Goal: Task Accomplishment & Management: Use online tool/utility

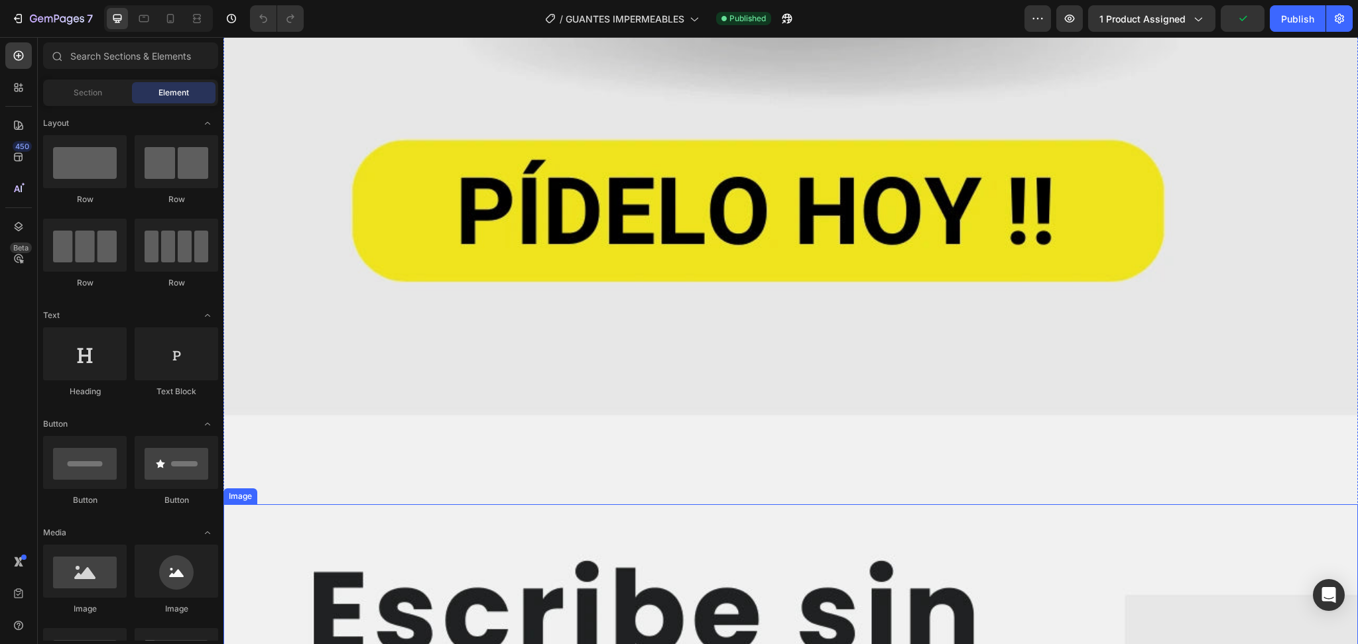
scroll to position [1502, 0]
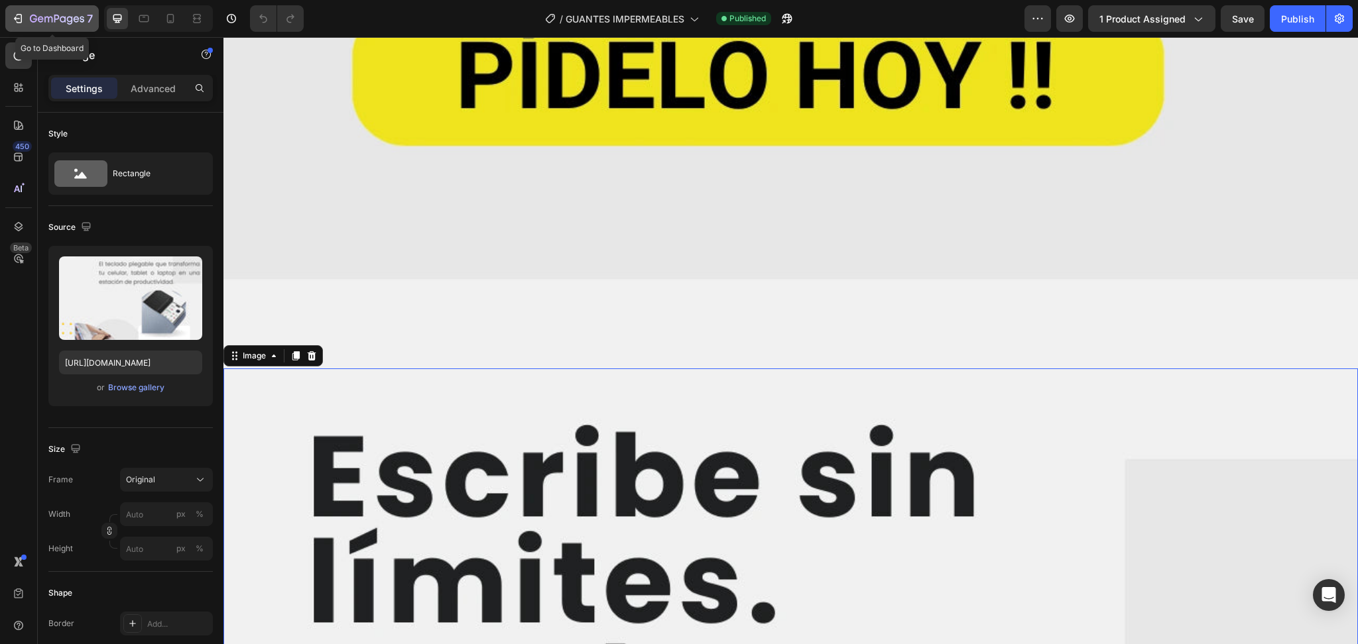
click at [46, 14] on icon "button" at bounding box center [57, 19] width 54 height 11
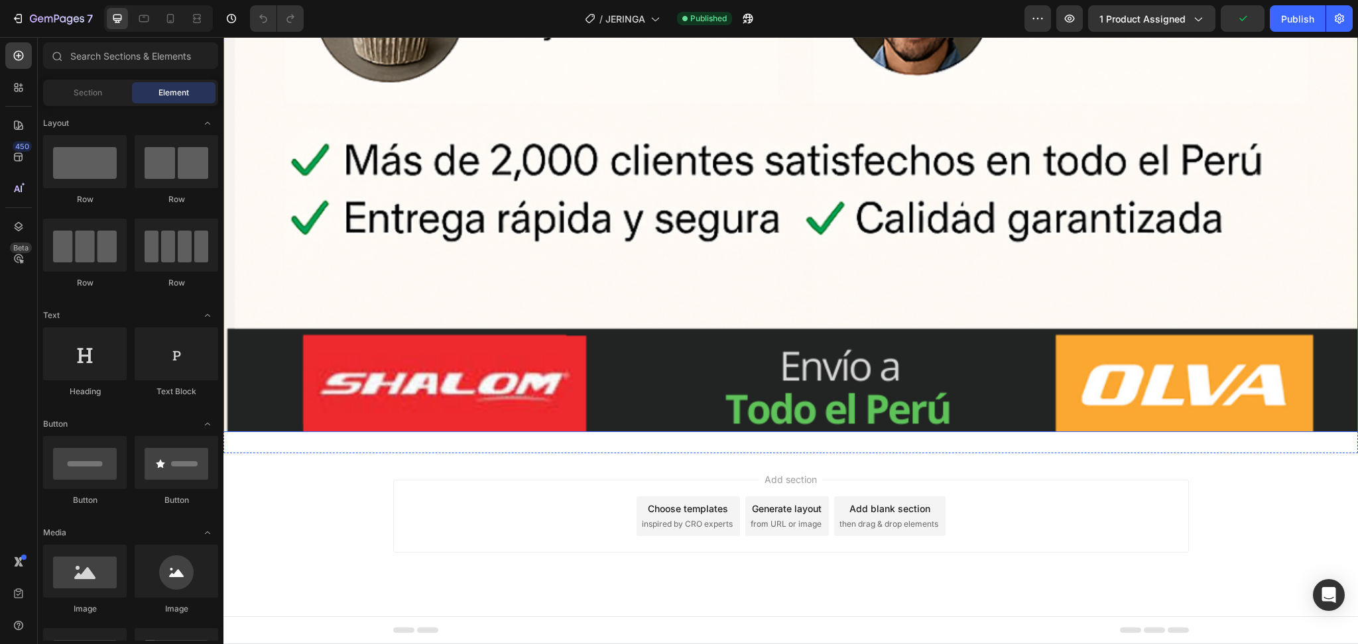
scroll to position [13836, 0]
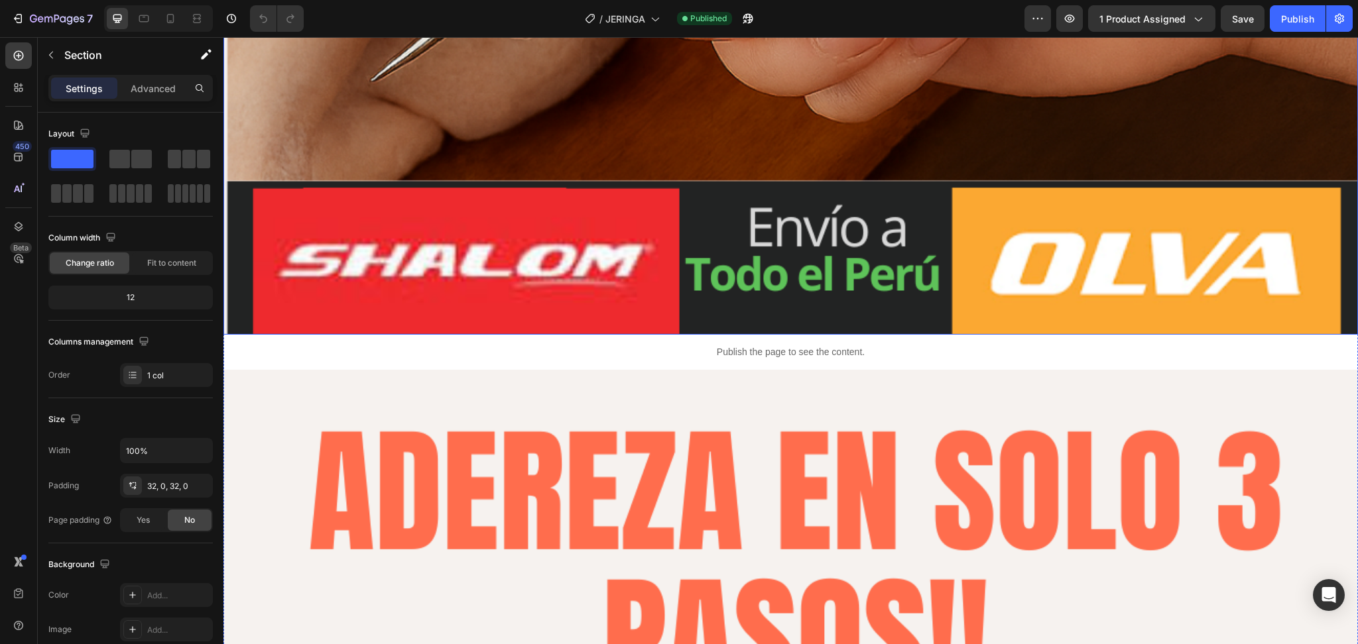
scroll to position [5350, 0]
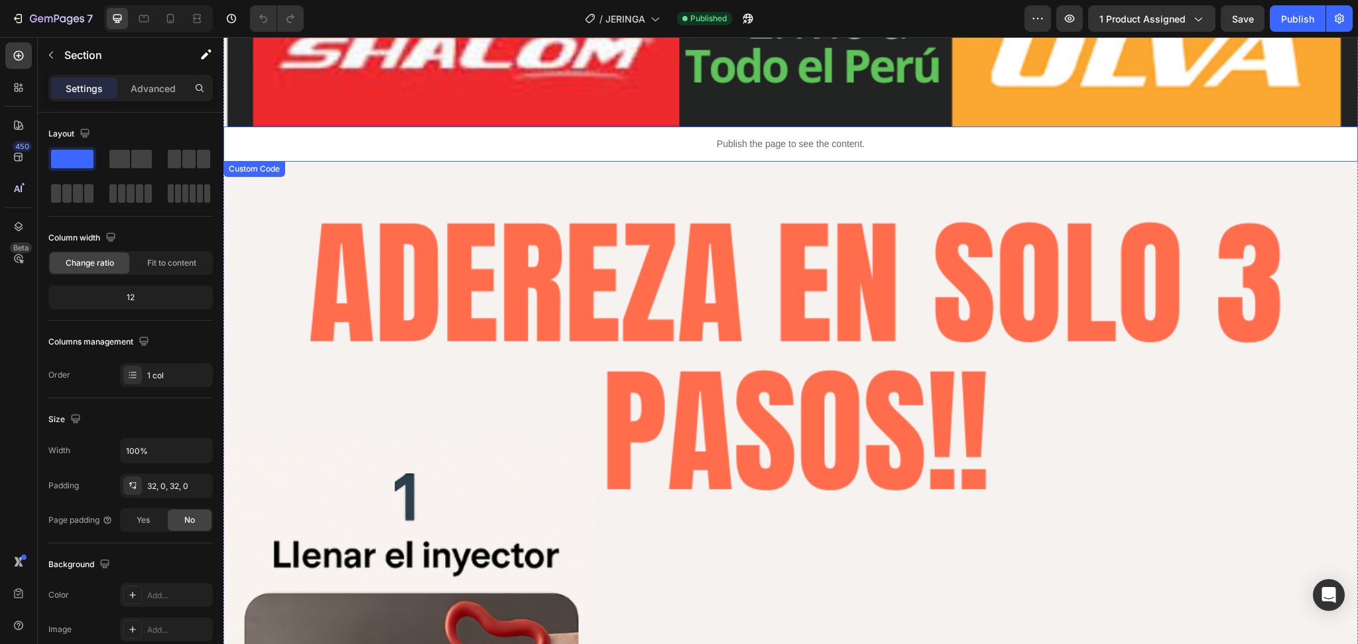
click at [520, 137] on p "Publish the page to see the content." at bounding box center [790, 144] width 1134 height 14
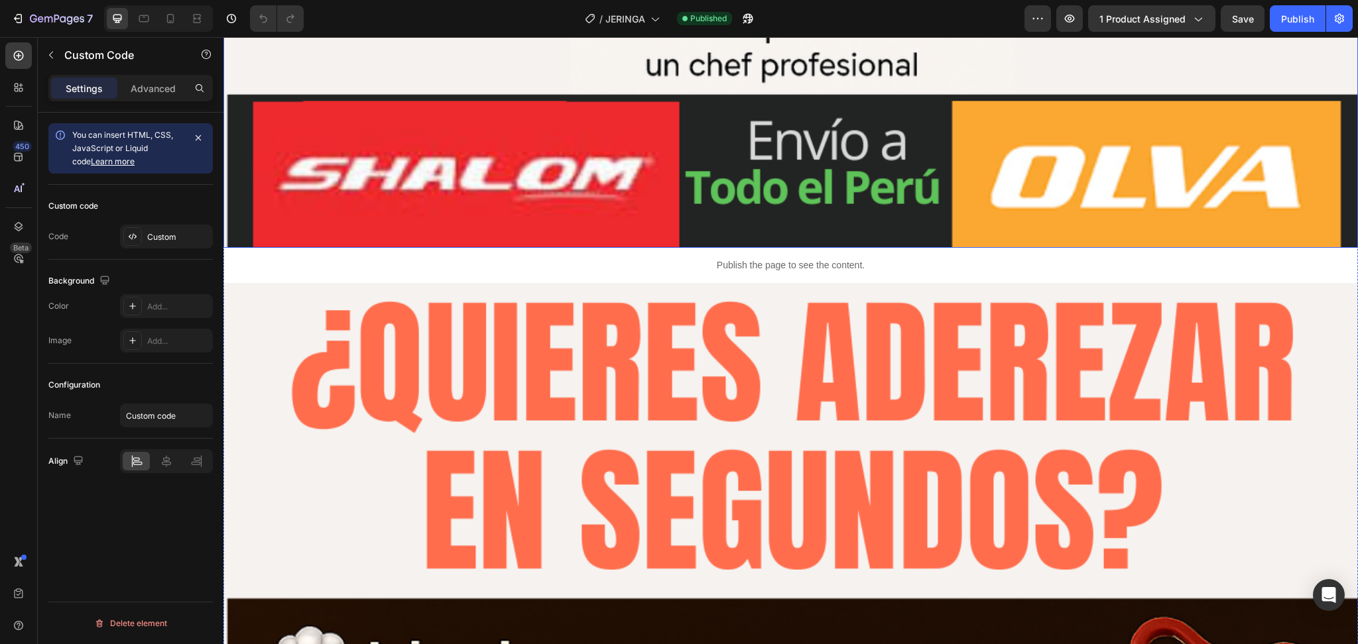
scroll to position [3270, 0]
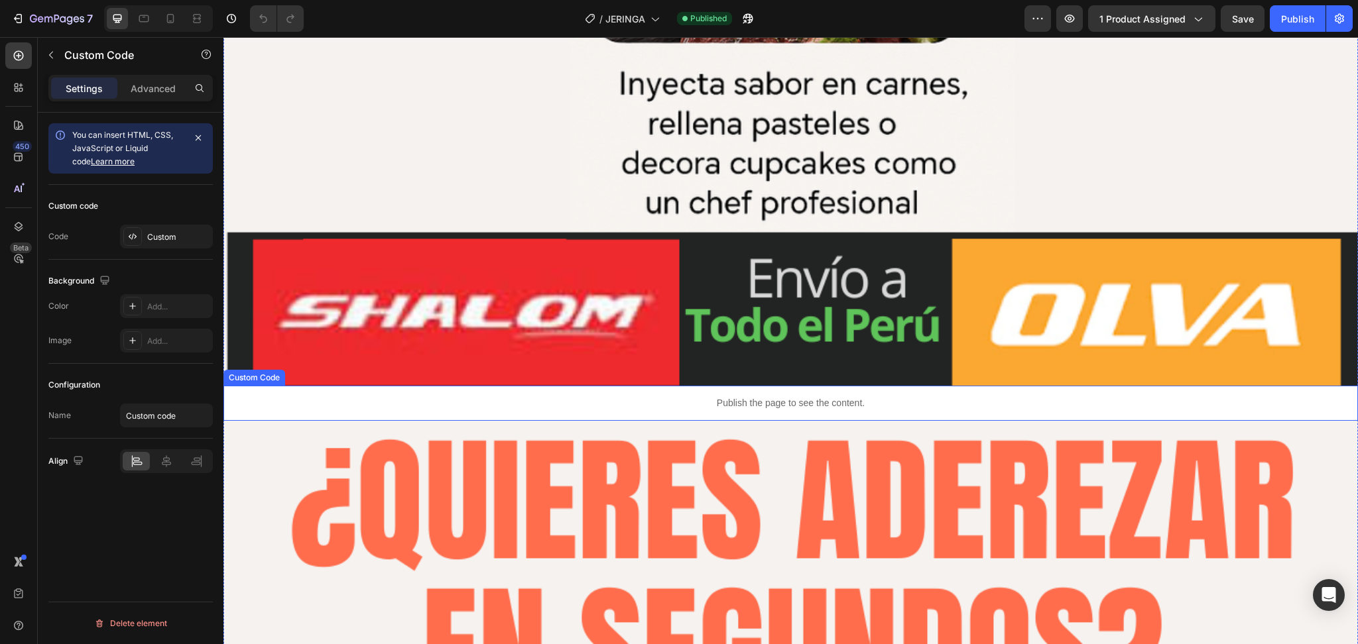
click at [302, 396] on p "Publish the page to see the content." at bounding box center [790, 403] width 1134 height 14
click at [325, 369] on icon at bounding box center [323, 373] width 7 height 9
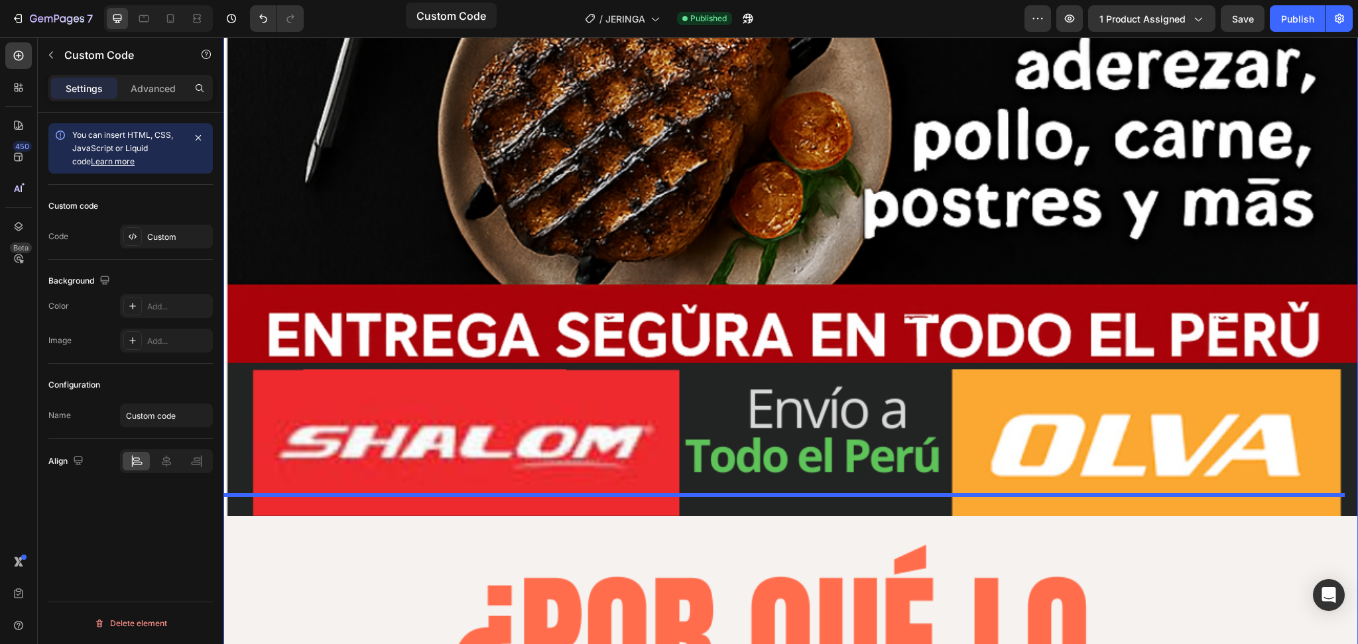
scroll to position [1325, 0]
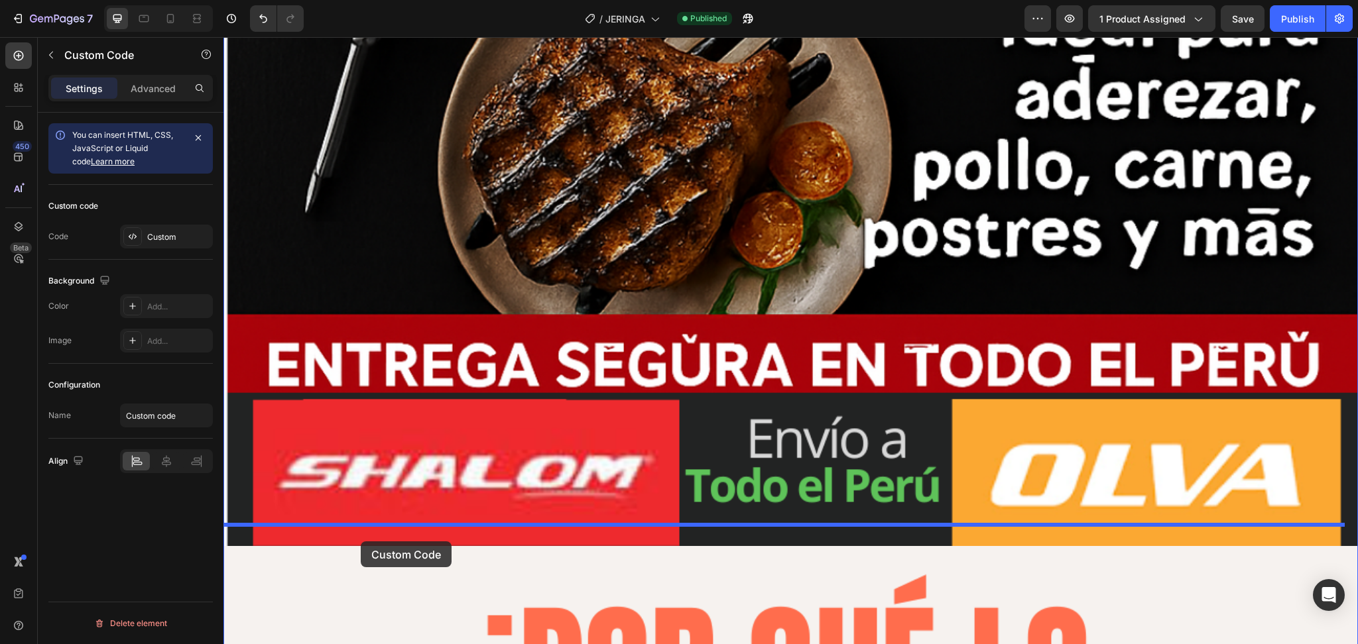
drag, startPoint x: 449, startPoint y: 398, endPoint x: 343, endPoint y: 534, distance: 171.9
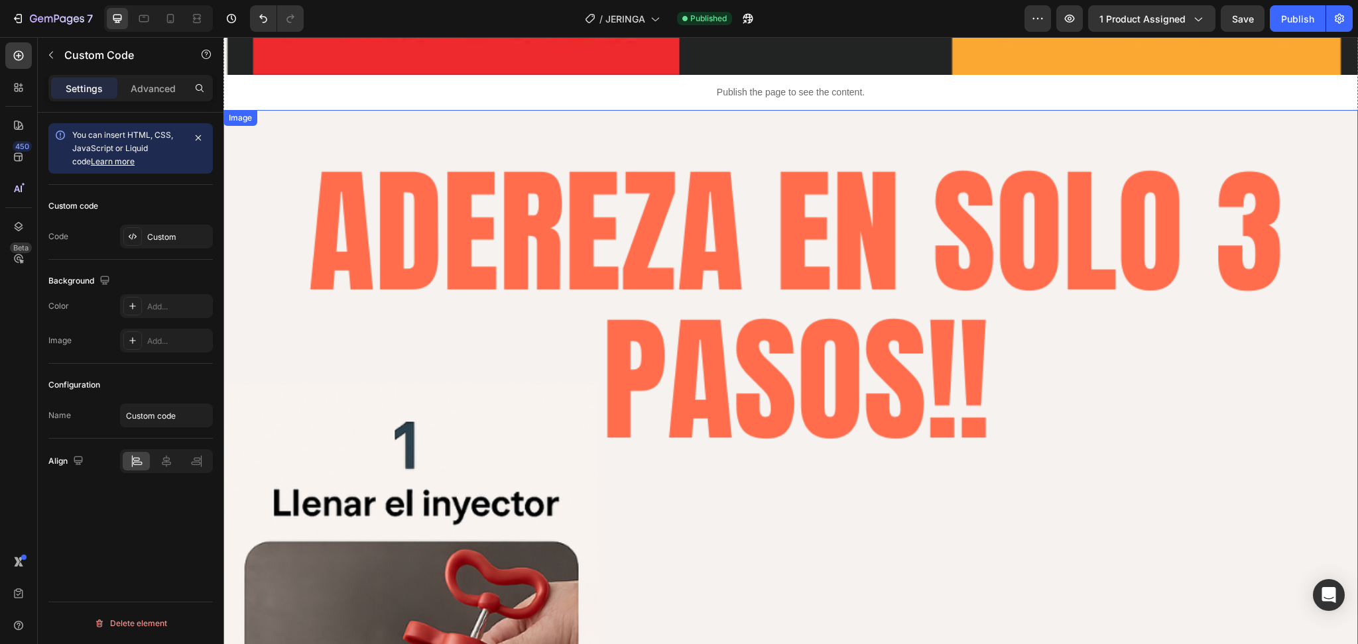
scroll to position [5214, 0]
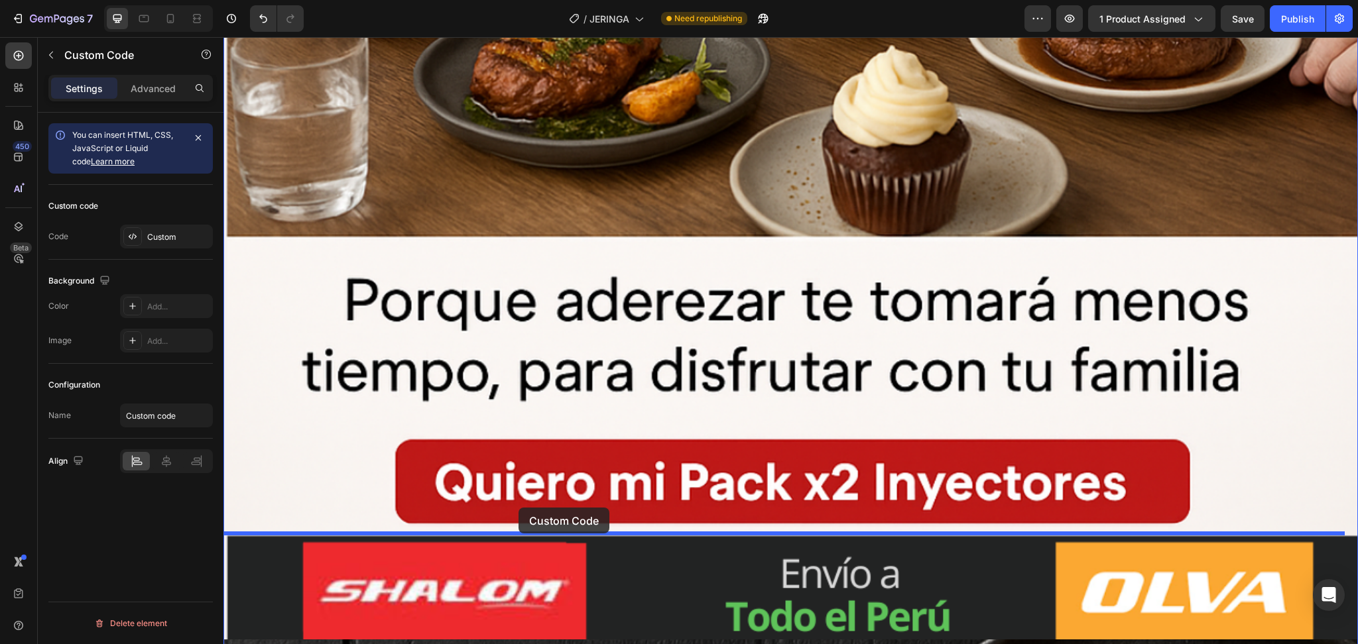
drag, startPoint x: 458, startPoint y: 247, endPoint x: 510, endPoint y: 530, distance: 287.7
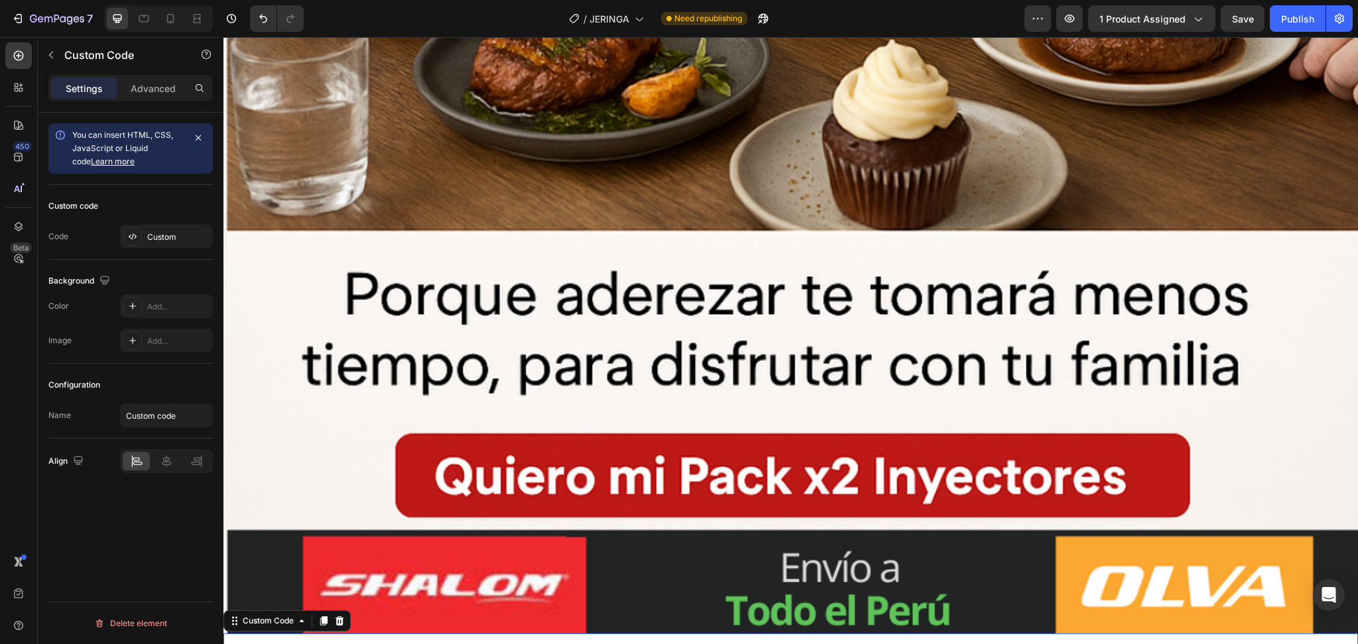
scroll to position [8479, 0]
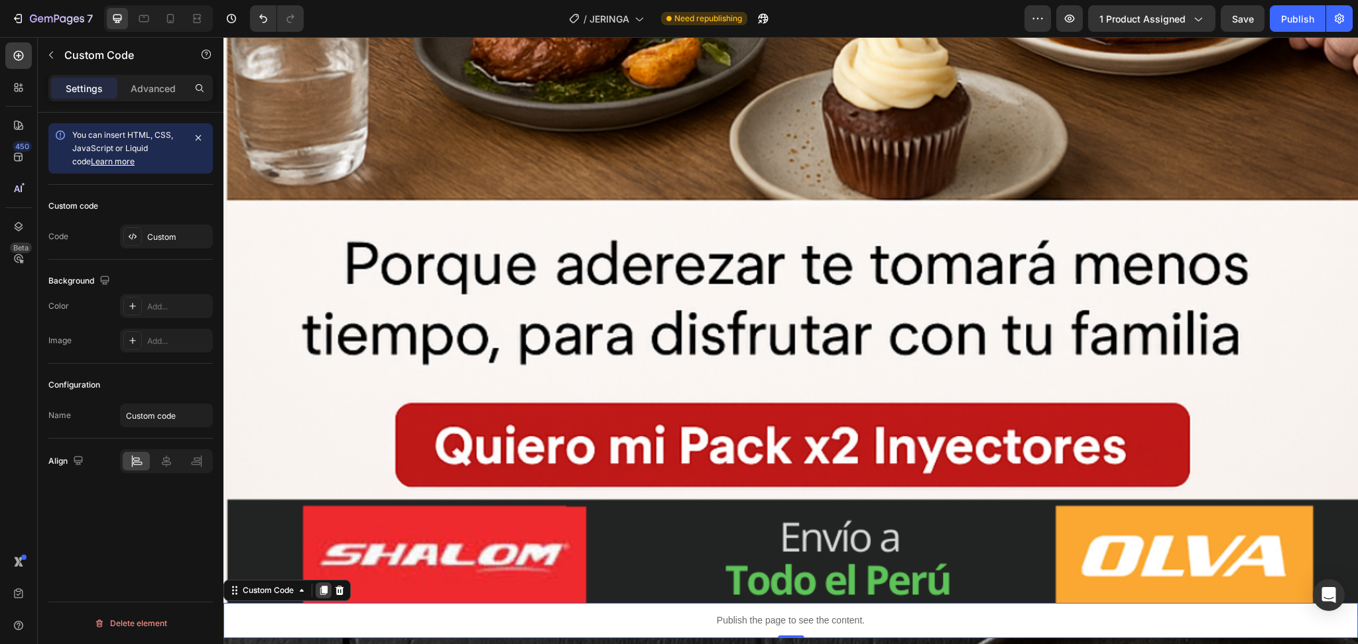
click at [325, 586] on icon at bounding box center [323, 590] width 7 height 9
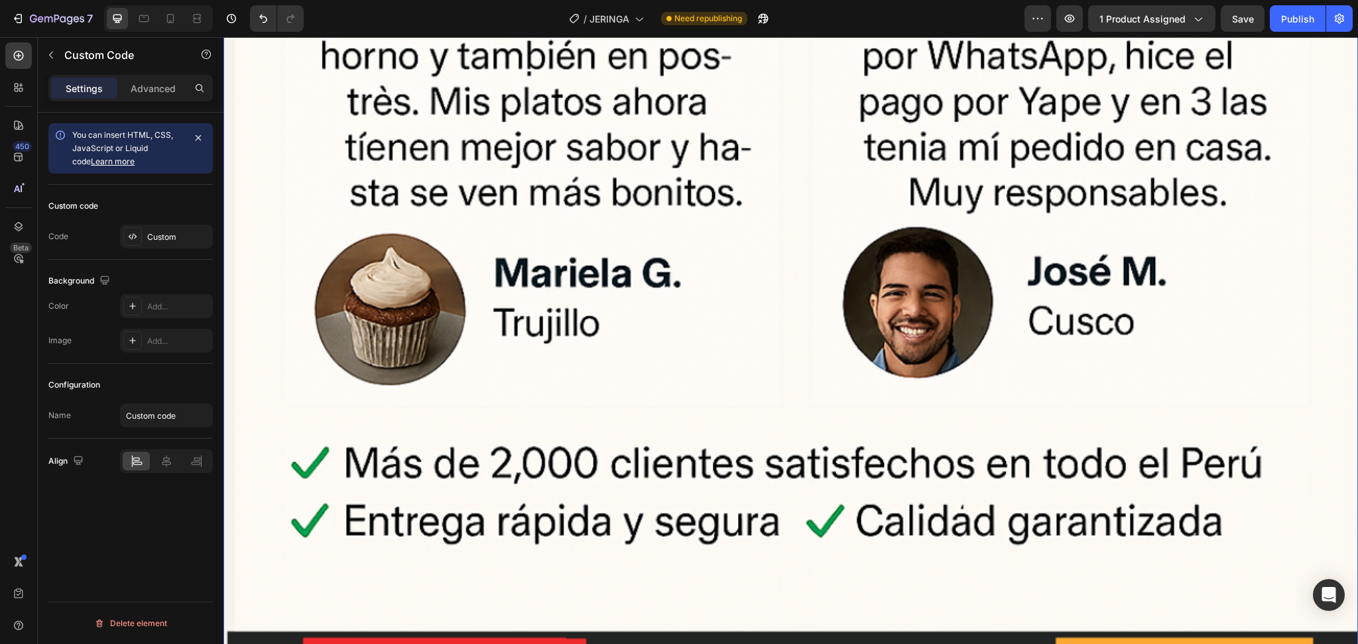
scroll to position [13907, 0]
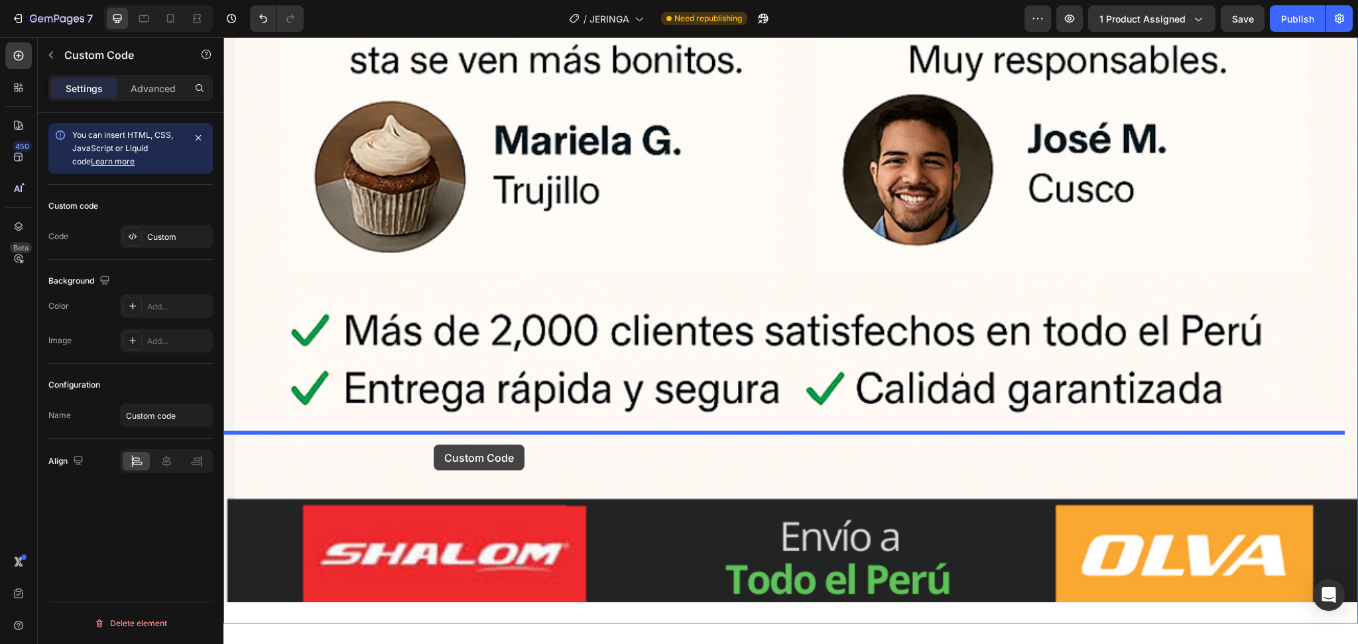
drag, startPoint x: 434, startPoint y: 555, endPoint x: 434, endPoint y: 445, distance: 110.0
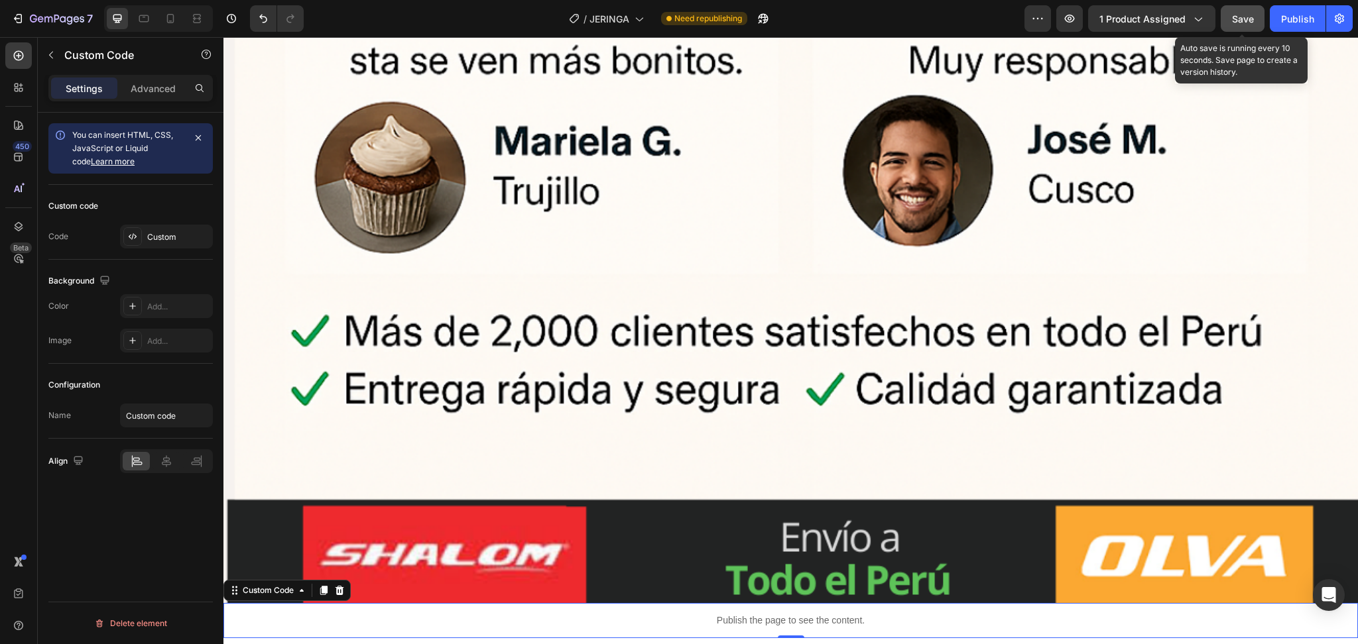
click at [1247, 16] on span "Save" at bounding box center [1243, 18] width 22 height 11
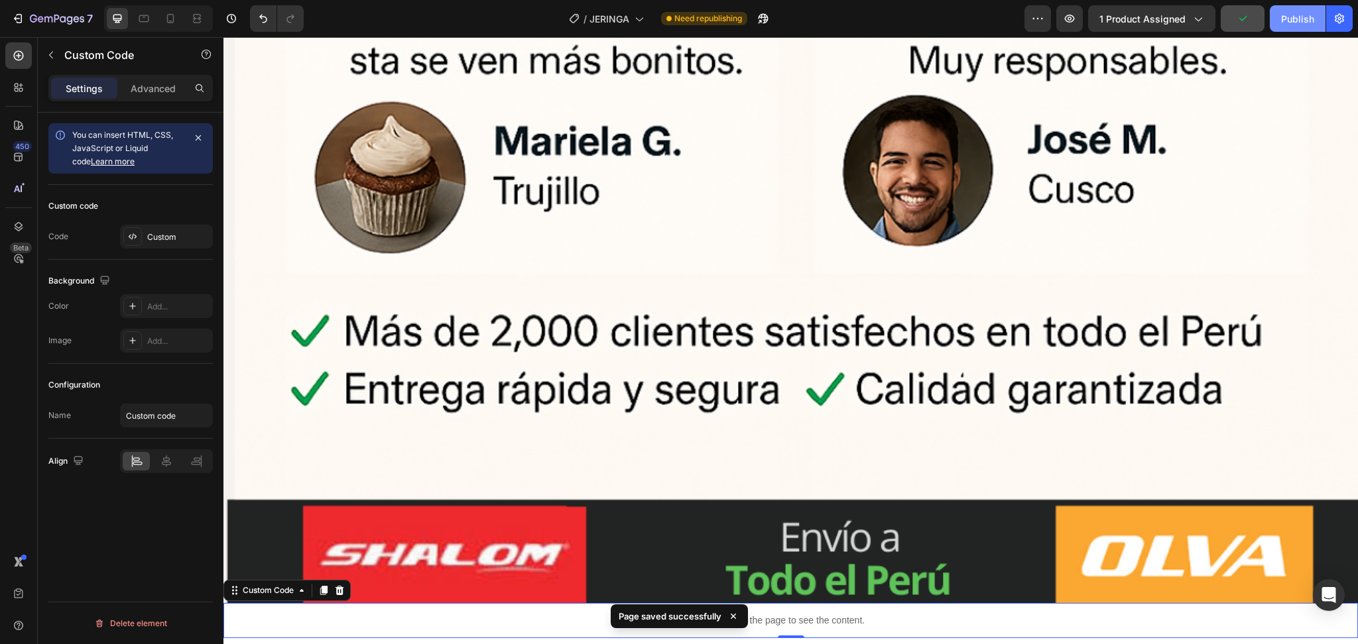
click at [1291, 19] on div "Publish" at bounding box center [1297, 19] width 33 height 14
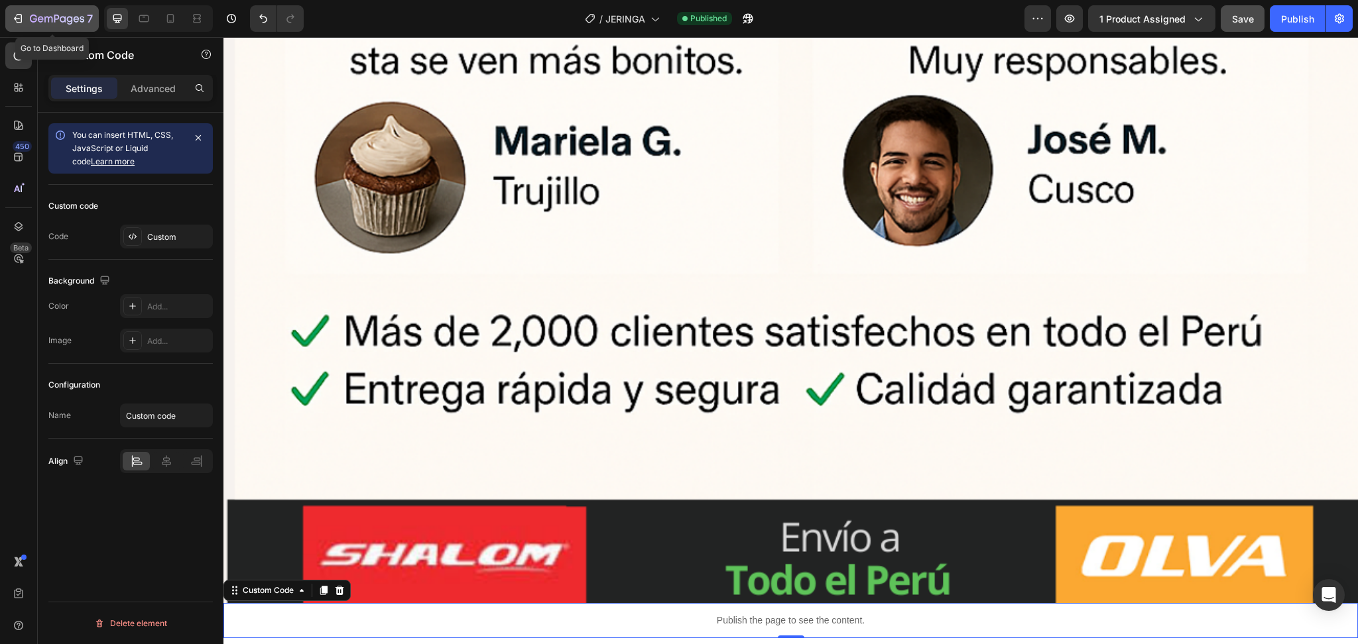
click at [50, 22] on icon "button" at bounding box center [57, 19] width 54 height 11
